Goal: Find contact information: Find contact information

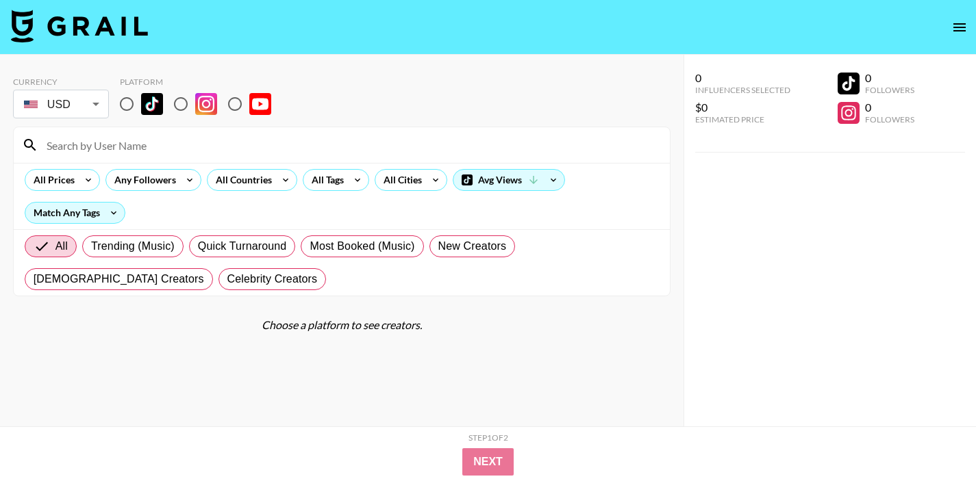
click at [121, 110] on input "radio" at bounding box center [126, 104] width 29 height 29
radio input "true"
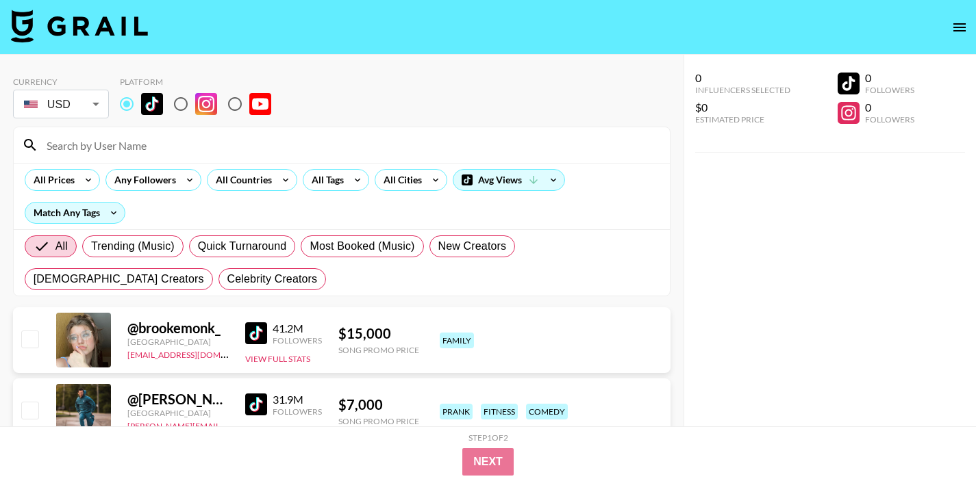
click at [168, 152] on input at bounding box center [349, 145] width 623 height 22
paste input "strangelylex"
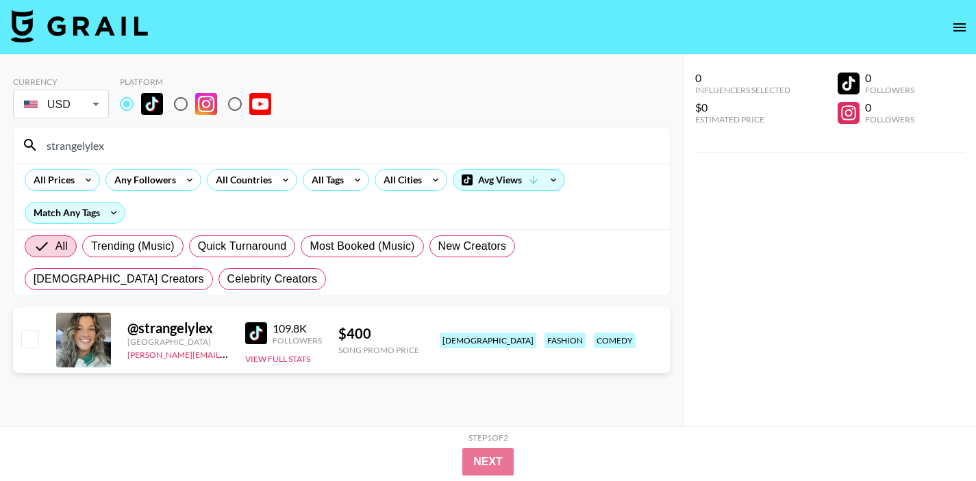
type input "strangelylex"
click at [252, 337] on img at bounding box center [256, 334] width 22 height 22
drag, startPoint x: 225, startPoint y: 358, endPoint x: 125, endPoint y: 359, distance: 100.0
click at [125, 359] on div "@ strangelylex United States [PERSON_NAME][EMAIL_ADDRESS][DOMAIN_NAME] 109.8K F…" at bounding box center [341, 340] width 657 height 66
copy link "[PERSON_NAME][EMAIL_ADDRESS][DOMAIN_NAME]"
